Goal: Transaction & Acquisition: Purchase product/service

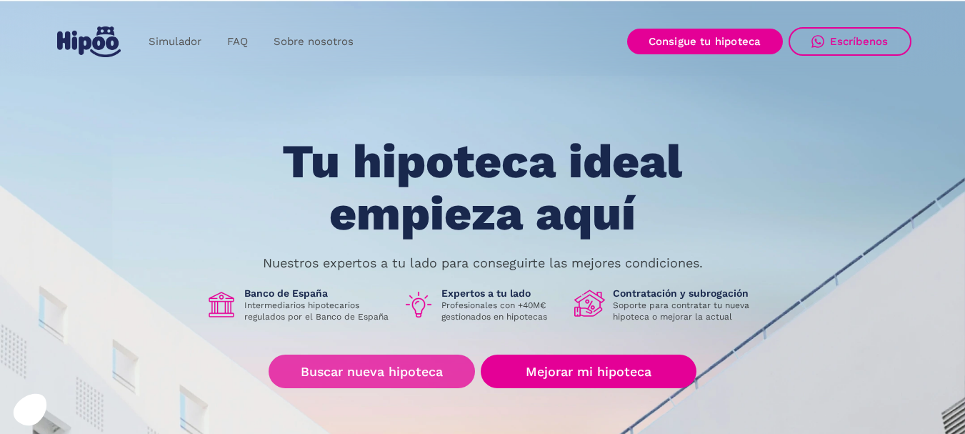
click at [354, 374] on link "Buscar nueva hipoteca" at bounding box center [372, 371] width 207 height 34
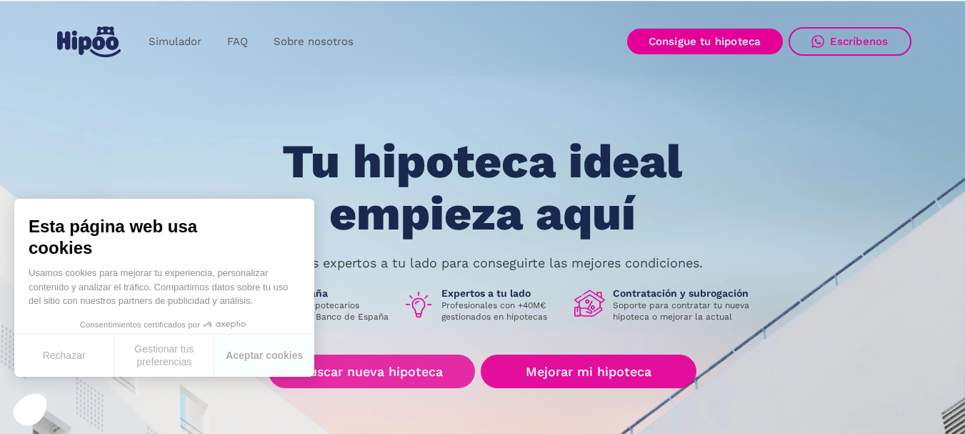
click at [416, 367] on link "Buscar nueva hipoteca" at bounding box center [372, 371] width 207 height 34
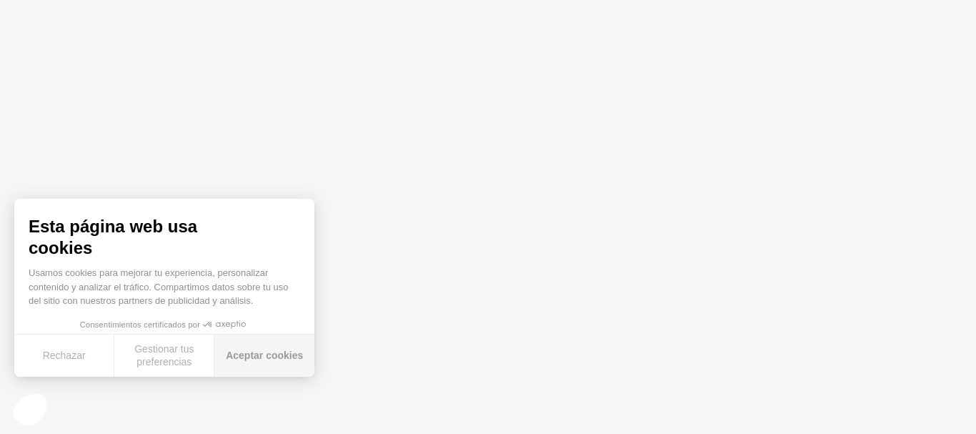
click at [263, 348] on button "Aceptar cookies" at bounding box center [264, 355] width 100 height 42
